Goal: Find contact information: Find contact information

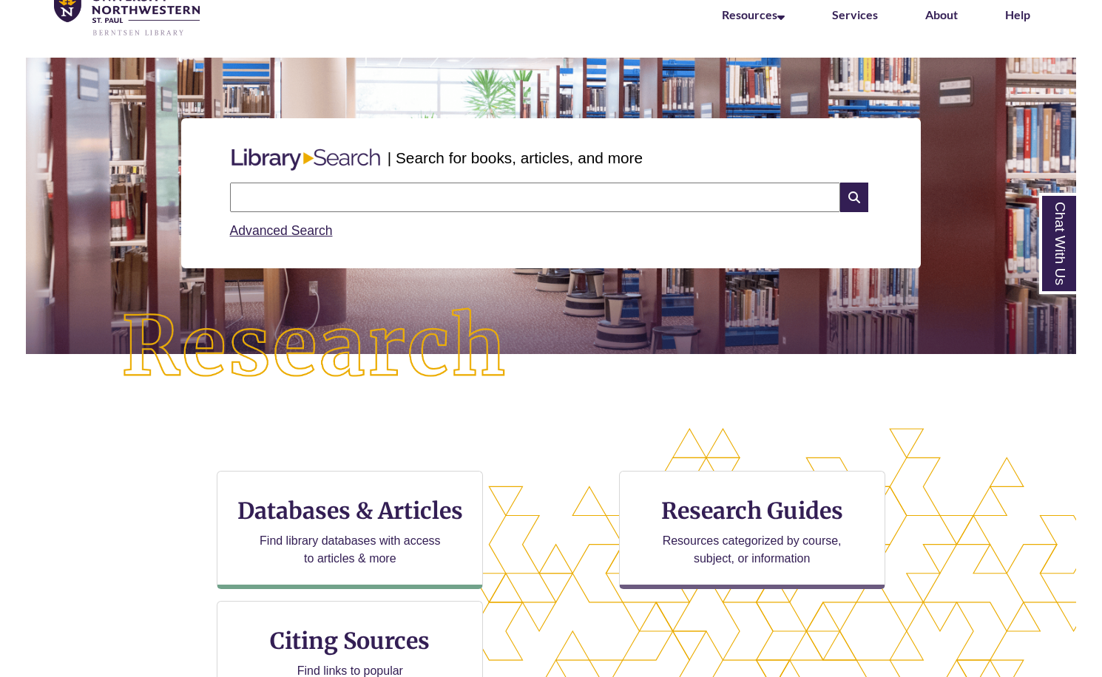
scroll to position [237, 1103]
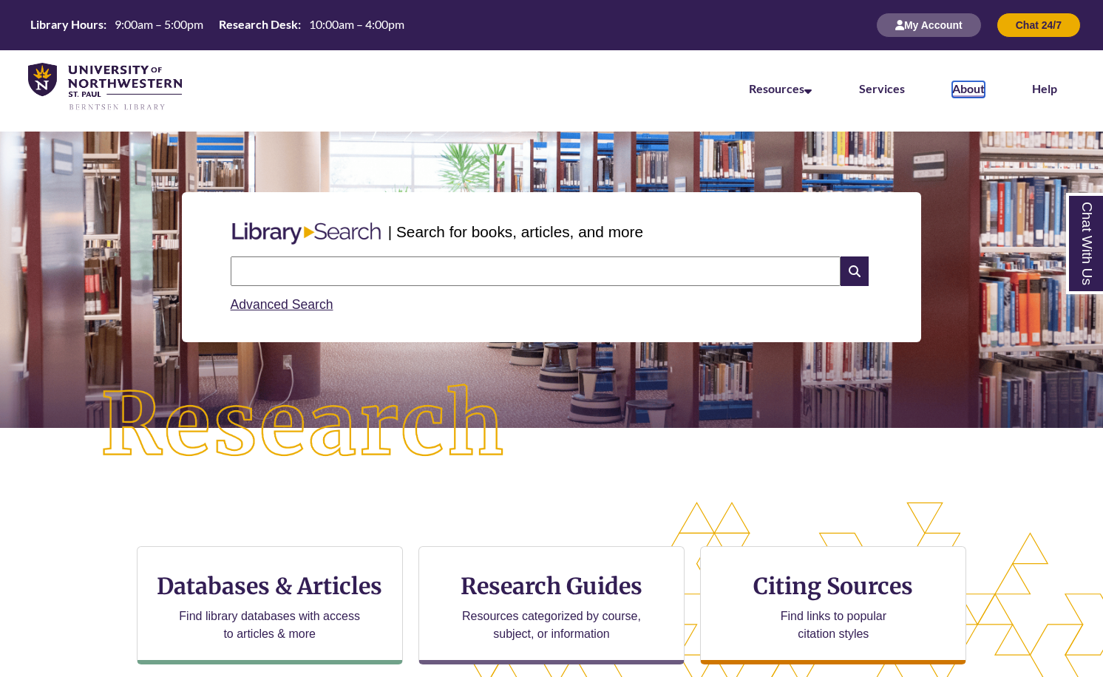
click at [952, 93] on link "About" at bounding box center [968, 89] width 33 height 16
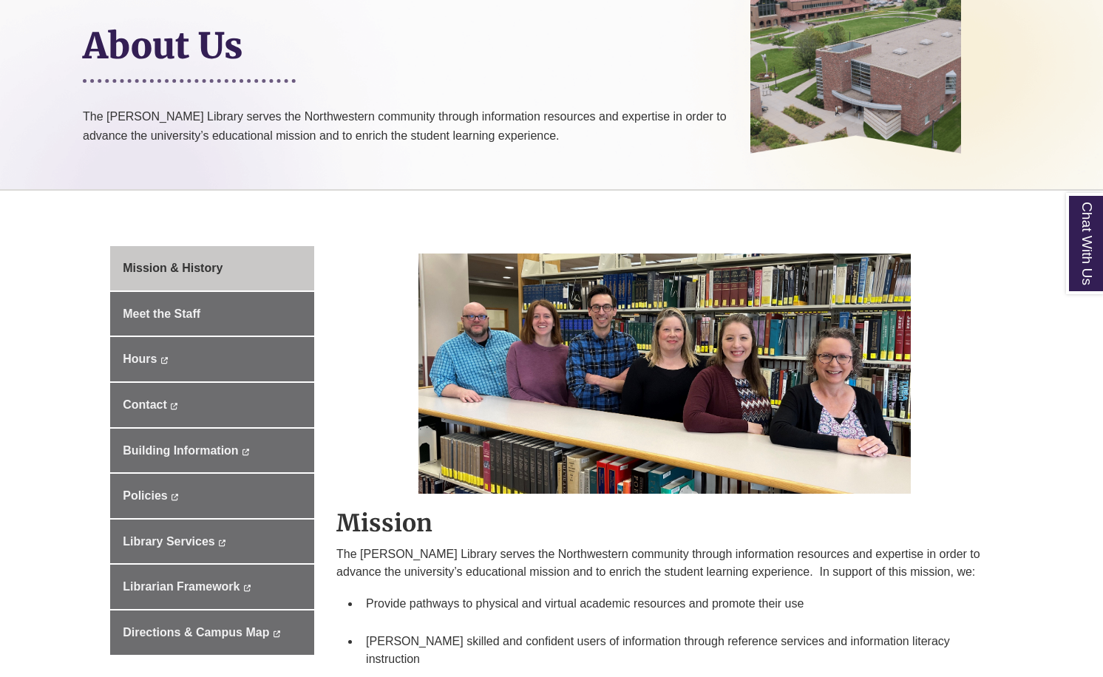
scroll to position [296, 0]
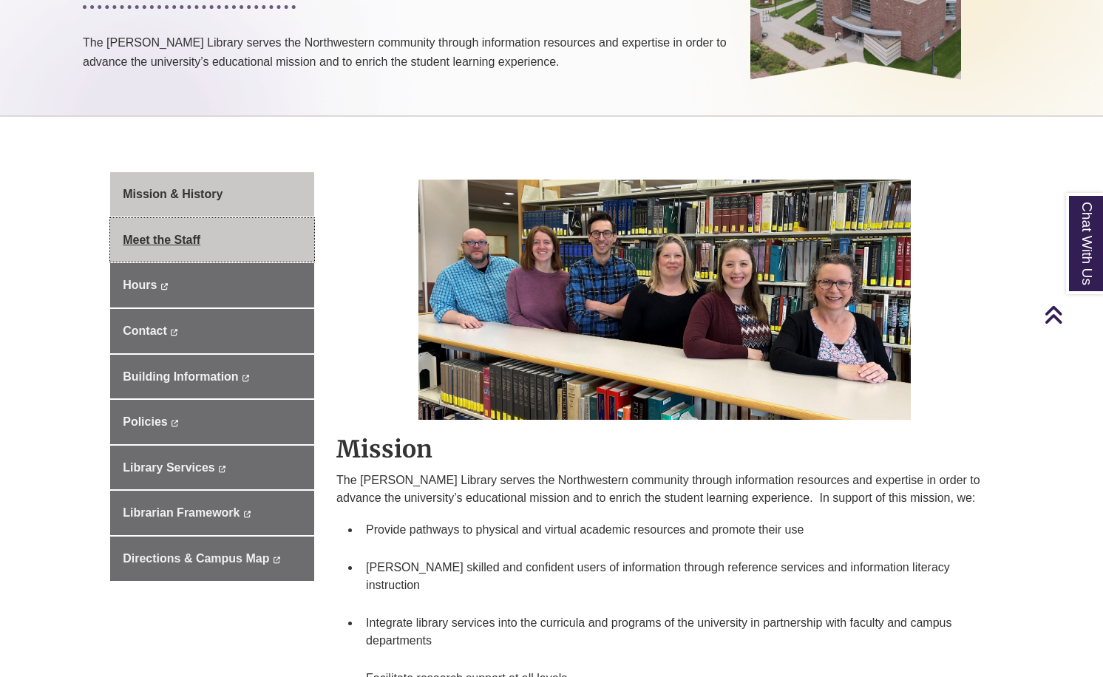
click at [131, 241] on span "Meet the Staff" at bounding box center [162, 240] width 78 height 13
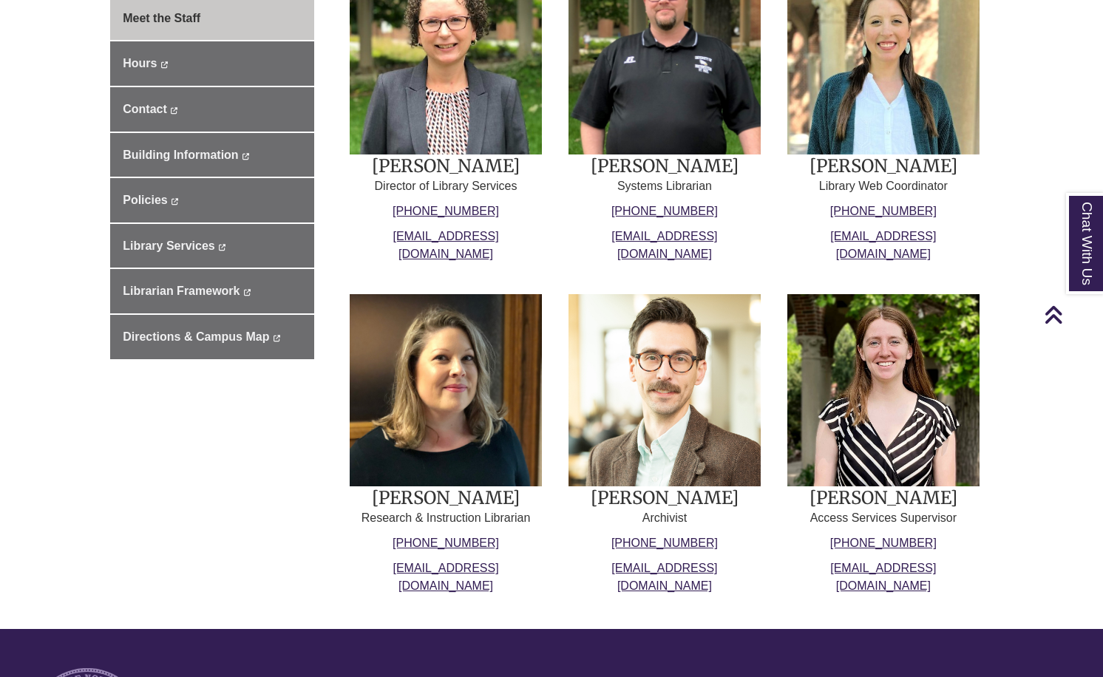
scroll to position [592, 0]
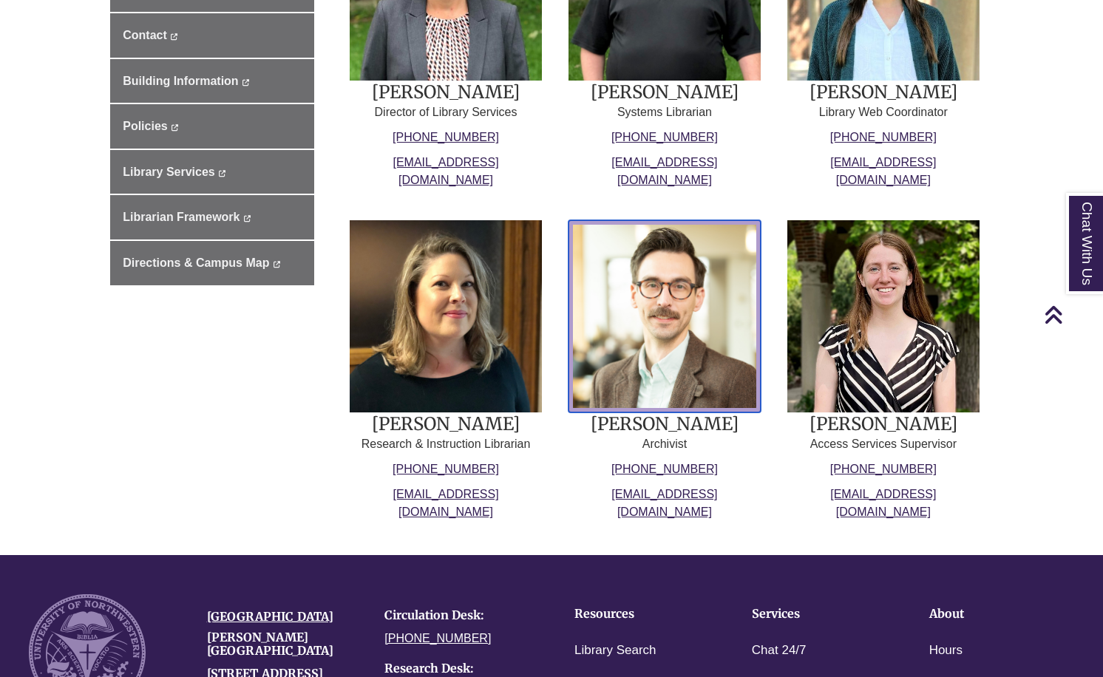
click at [657, 289] on img at bounding box center [665, 316] width 192 height 192
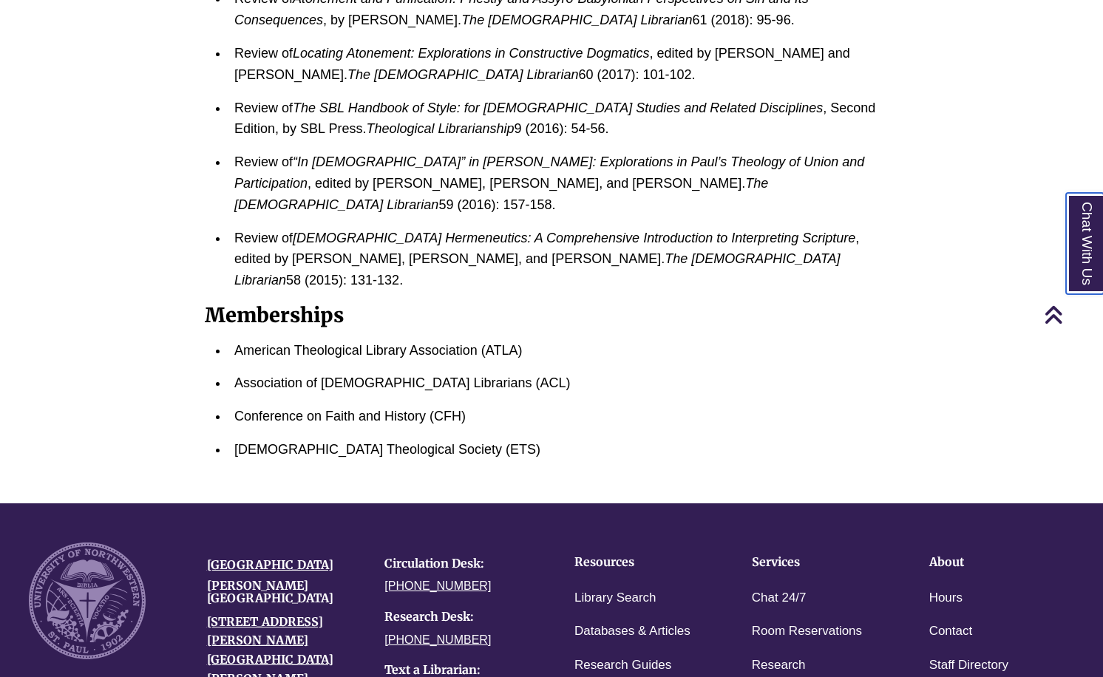
scroll to position [1183, 0]
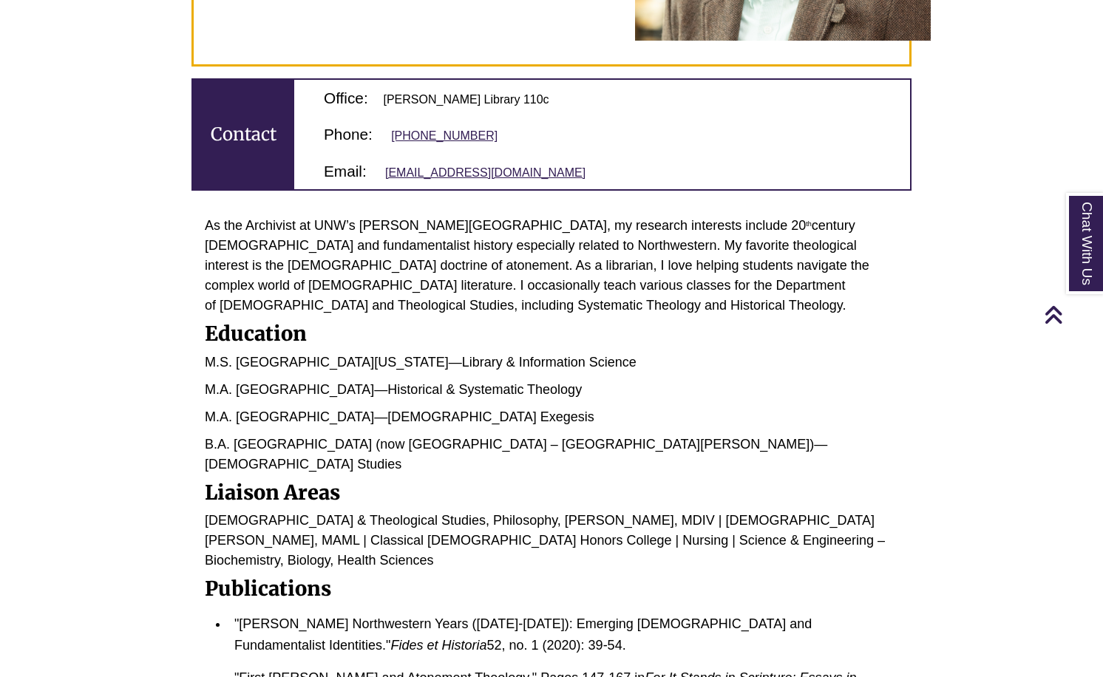
scroll to position [0, 0]
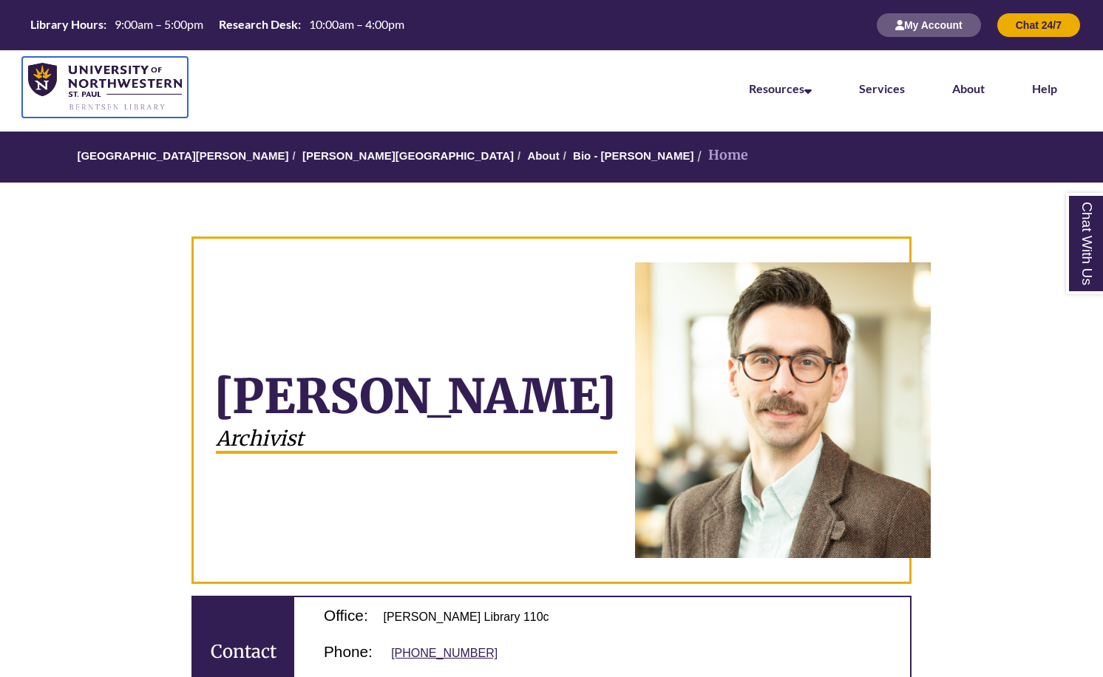
click at [156, 81] on img at bounding box center [105, 87] width 154 height 49
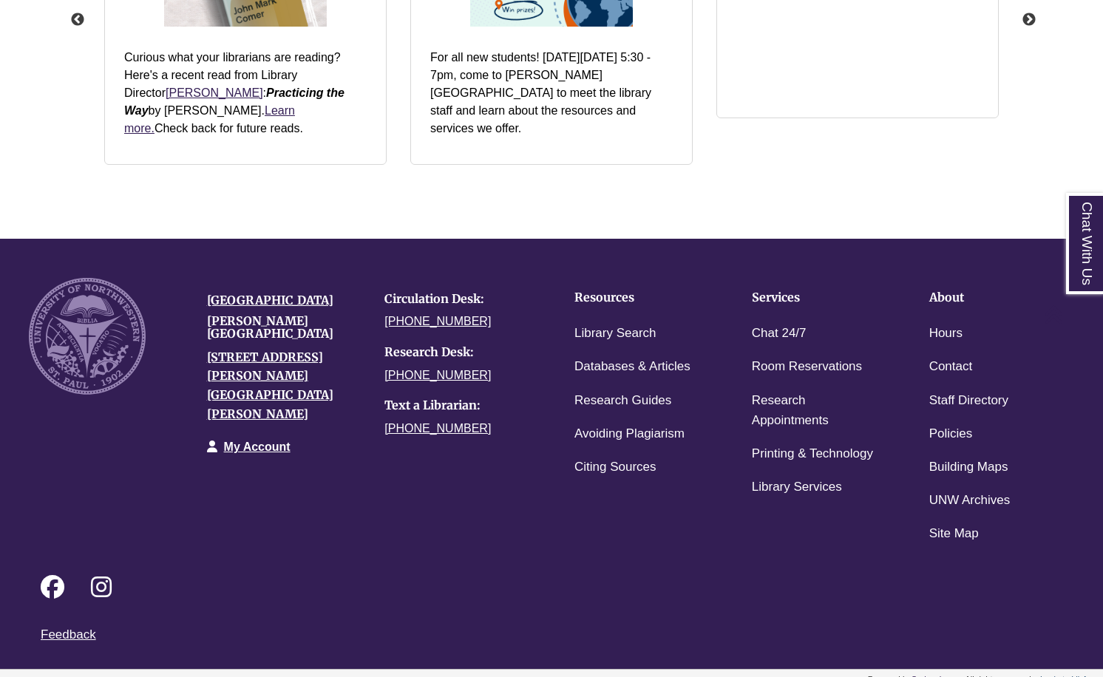
scroll to position [1491, 0]
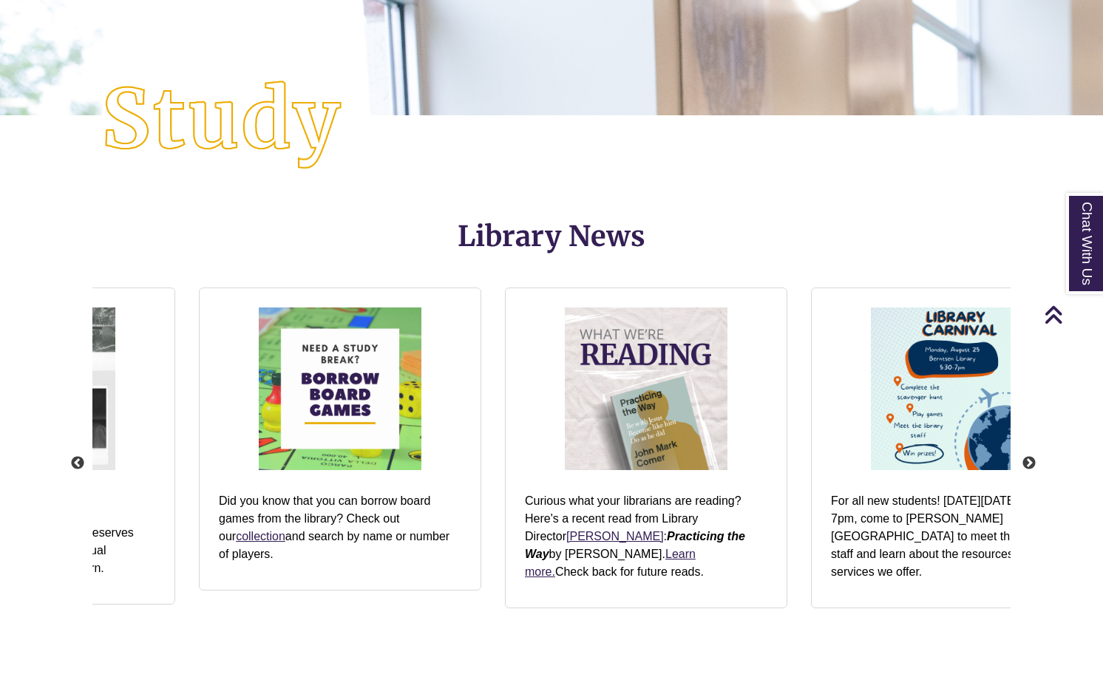
drag, startPoint x: 455, startPoint y: 514, endPoint x: 856, endPoint y: 521, distance: 400.9
click at [856, 521] on p "For all new students! [DATE][DATE] 5:30 - 7pm, come to [PERSON_NAME][GEOGRAPHIC…" at bounding box center [952, 536] width 243 height 89
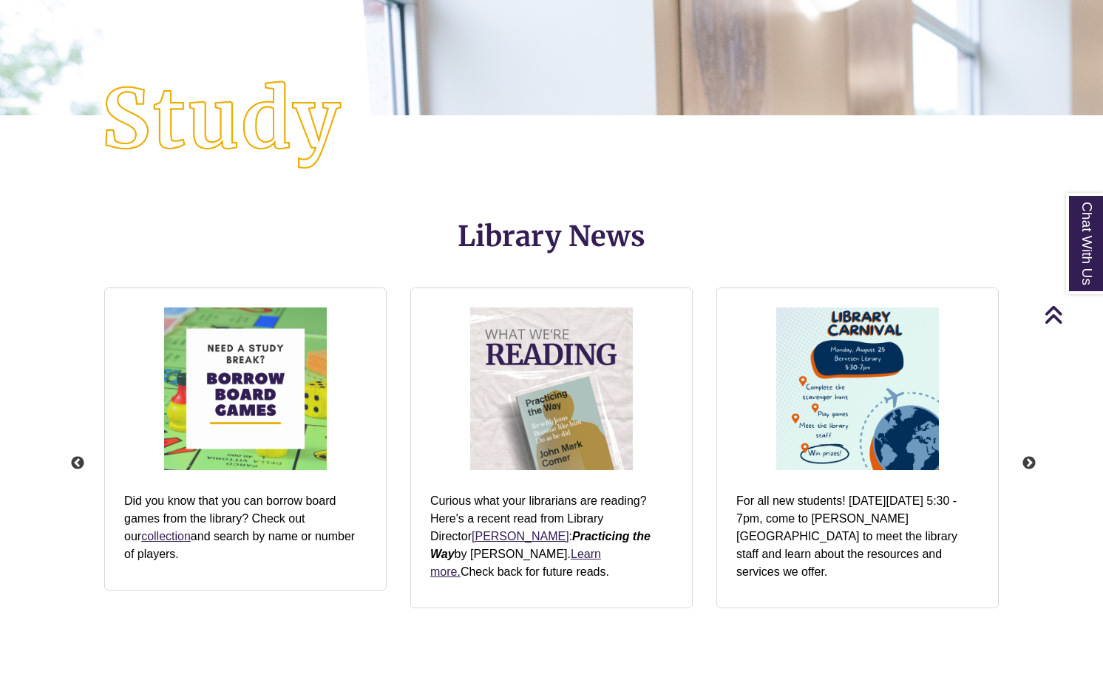
drag, startPoint x: 294, startPoint y: 524, endPoint x: 709, endPoint y: 495, distance: 415.8
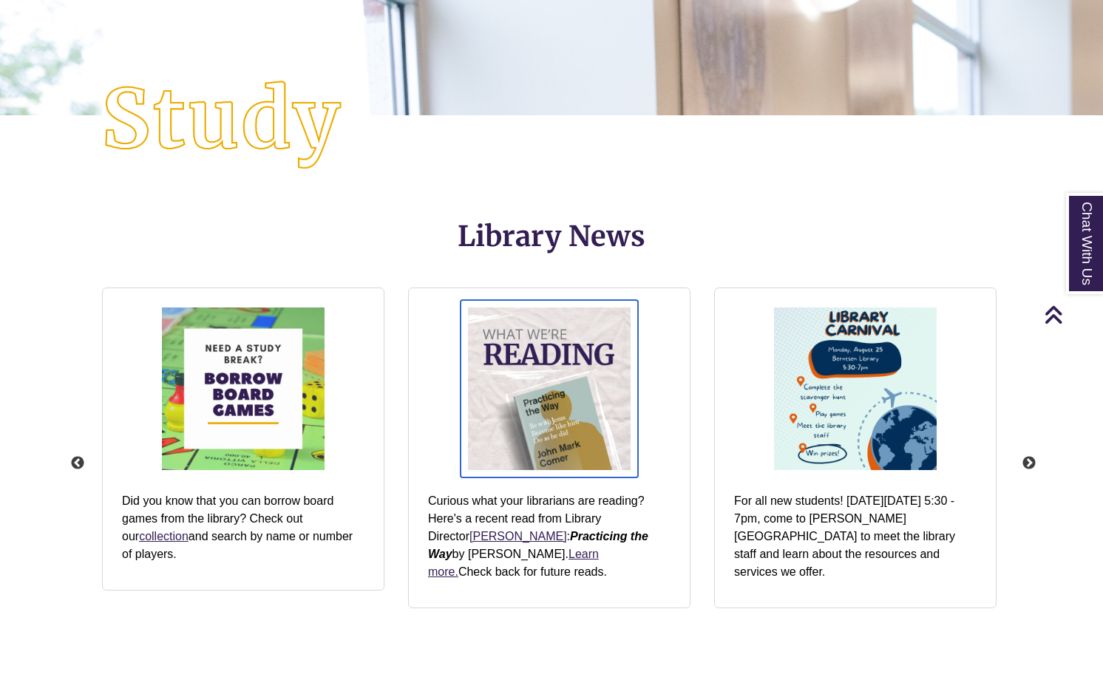
drag, startPoint x: 665, startPoint y: 446, endPoint x: 111, endPoint y: 390, distance: 556.6
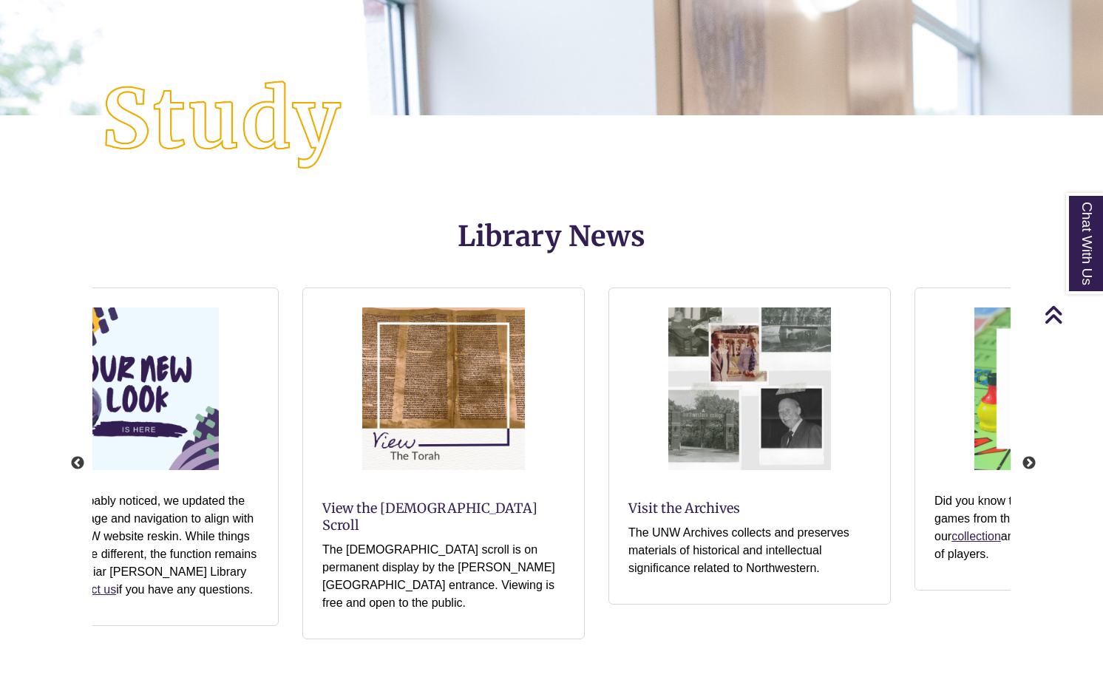
drag, startPoint x: 184, startPoint y: 506, endPoint x: 1073, endPoint y: 529, distance: 889.1
click at [1037, 539] on div "Previous View the Torah Scroll The Torah scroll is on permanent display by the …" at bounding box center [552, 463] width 978 height 390
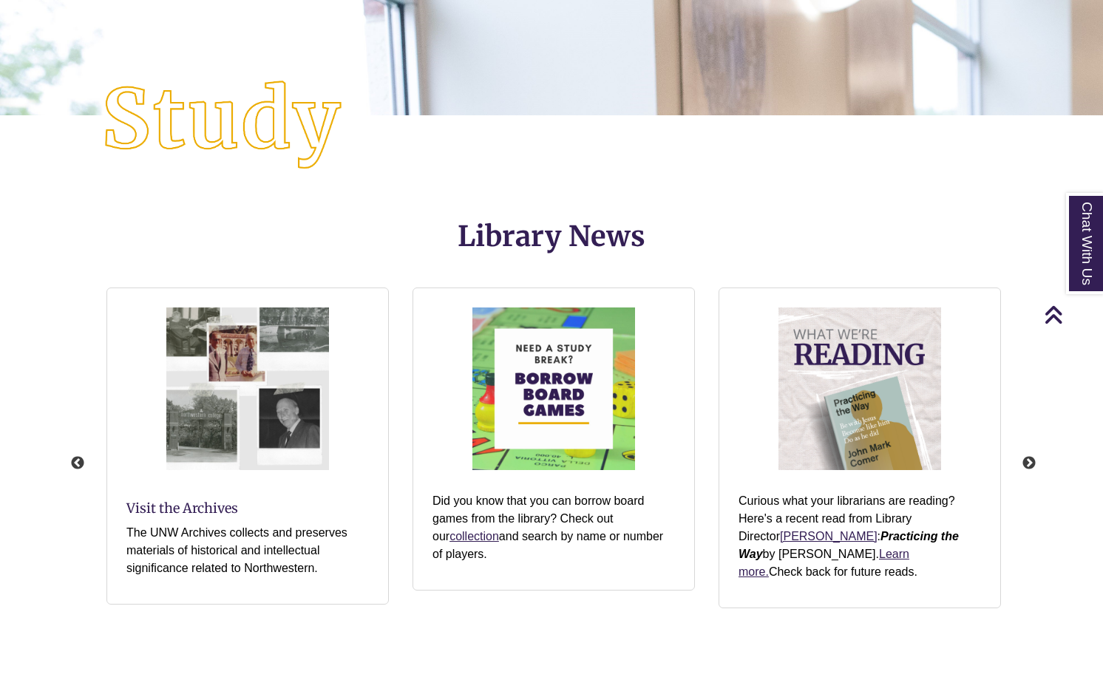
drag, startPoint x: 258, startPoint y: 563, endPoint x: 801, endPoint y: 589, distance: 543.4
click at [755, 595] on div "View the Torah Scroll The Torah scroll is on permanent display by the Berntsen …" at bounding box center [248, 464] width 5204 height 376
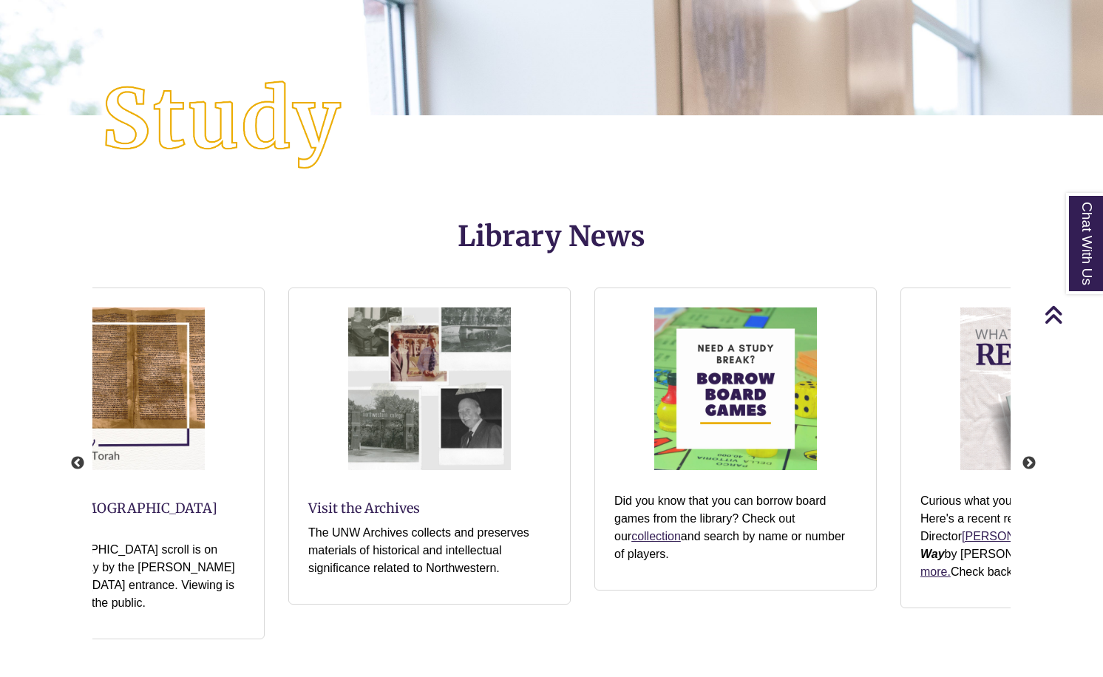
drag, startPoint x: 277, startPoint y: 527, endPoint x: 1134, endPoint y: 524, distance: 857.1
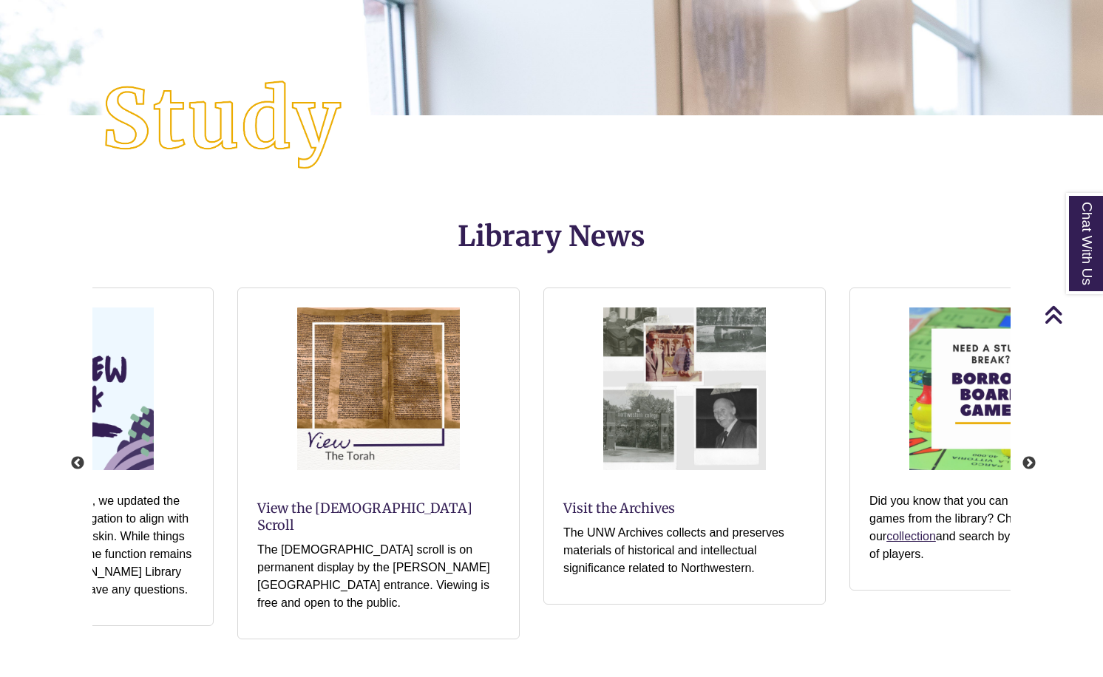
drag, startPoint x: 271, startPoint y: 547, endPoint x: 856, endPoint y: 549, distance: 584.2
click at [500, 554] on p "The Torah scroll is on permanent display by the Berntsen Library entrance. View…" at bounding box center [378, 576] width 243 height 71
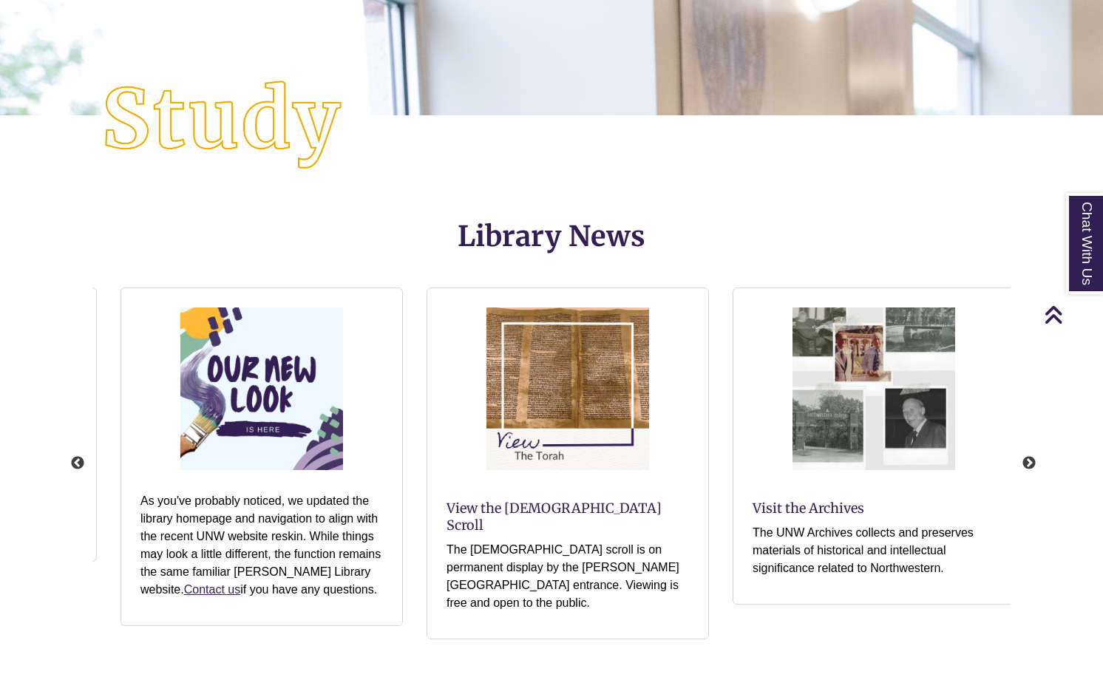
drag, startPoint x: 228, startPoint y: 535, endPoint x: 877, endPoint y: 516, distance: 648.8
click at [383, 524] on p "As you've probably noticed, we updated the library homepage and navigation to a…" at bounding box center [262, 545] width 243 height 106
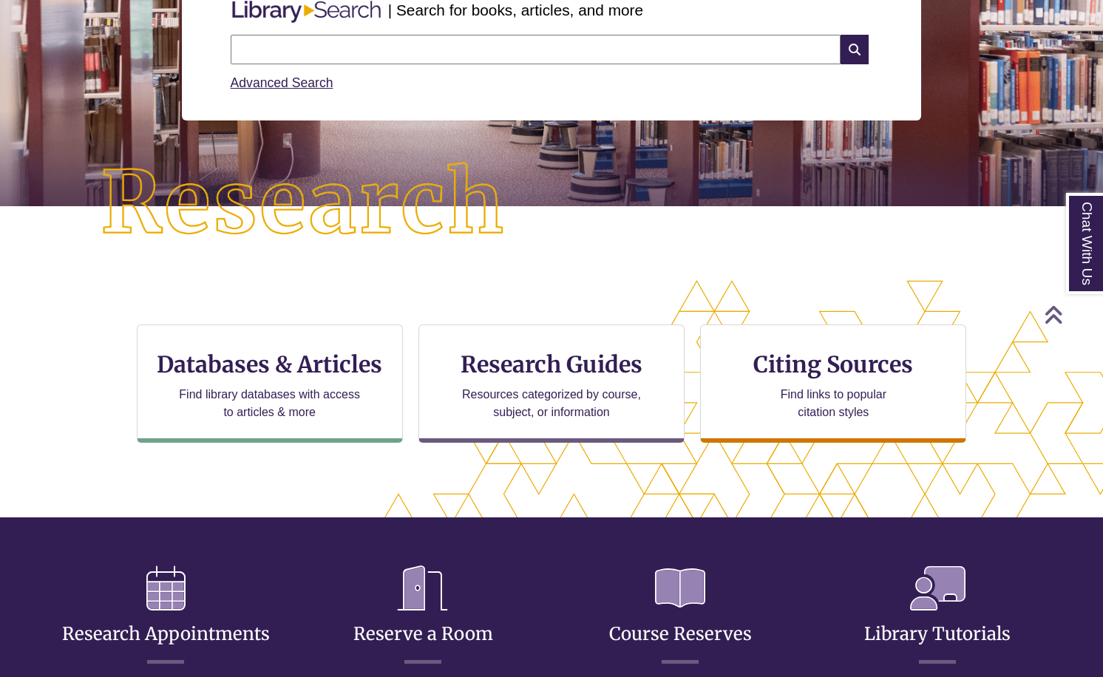
scroll to position [0, 0]
